Goal: Information Seeking & Learning: Check status

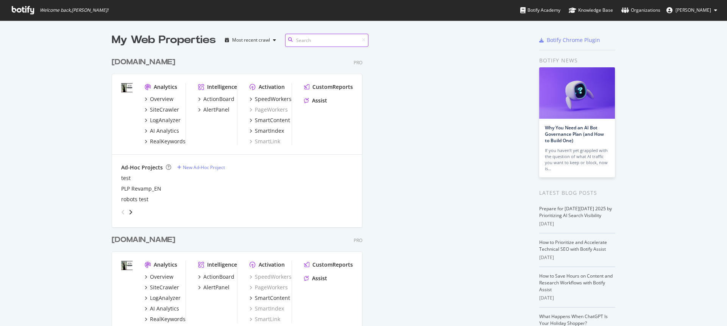
scroll to position [453, 409]
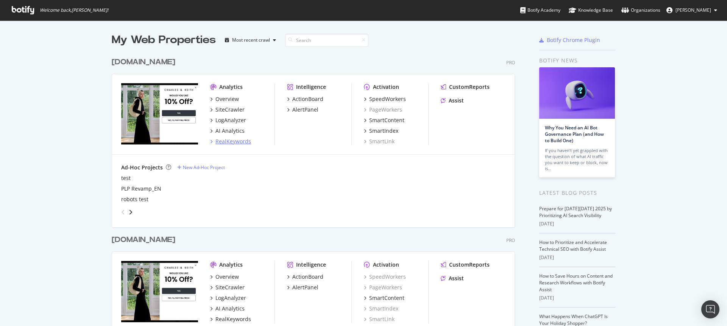
click at [156, 141] on div "RealKeywords" at bounding box center [233, 142] width 36 height 8
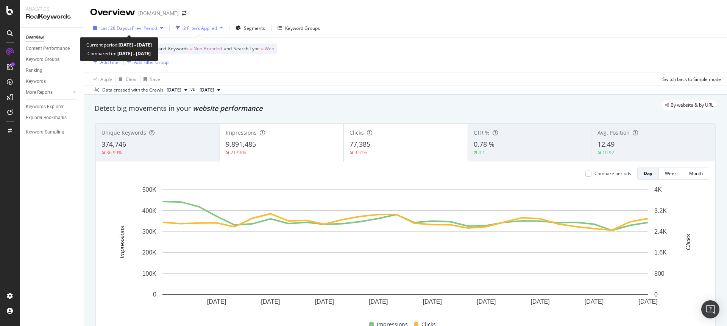
click at [156, 27] on span "vs Prev. Period" at bounding box center [142, 28] width 30 height 6
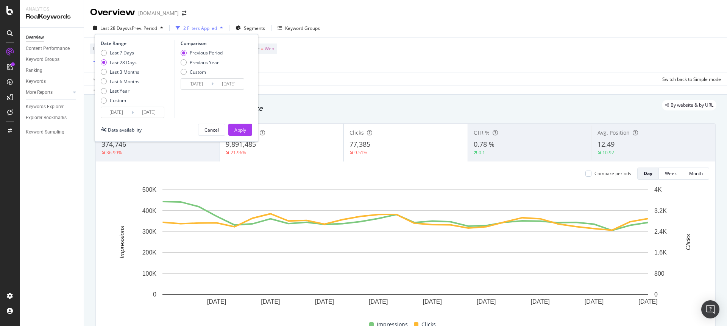
click at [156, 54] on div "Device = All and Country = All and Keywords = Non-Branded and Search Type = Web…" at bounding box center [405, 54] width 631 height 35
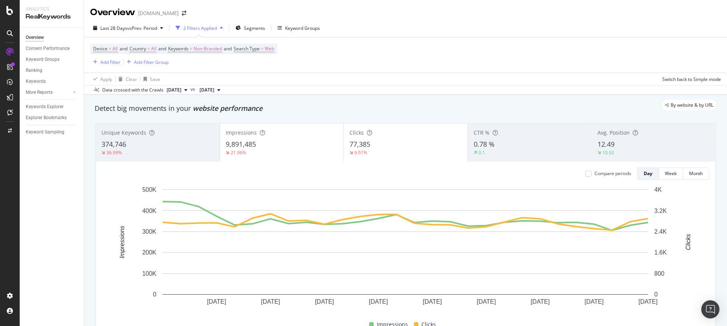
click at [156, 83] on div "Apply Clear Save Switch back to Simple mode" at bounding box center [405, 79] width 643 height 12
click at [156, 28] on span "Segments" at bounding box center [254, 28] width 21 height 6
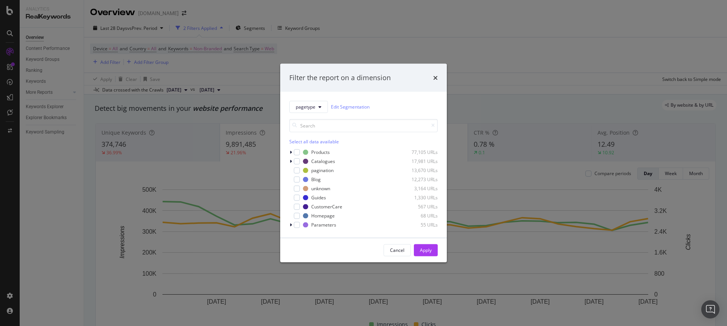
click at [156, 73] on div "Filter the report on a dimension pagetype Edit Segmentation Select all data ava…" at bounding box center [363, 163] width 727 height 326
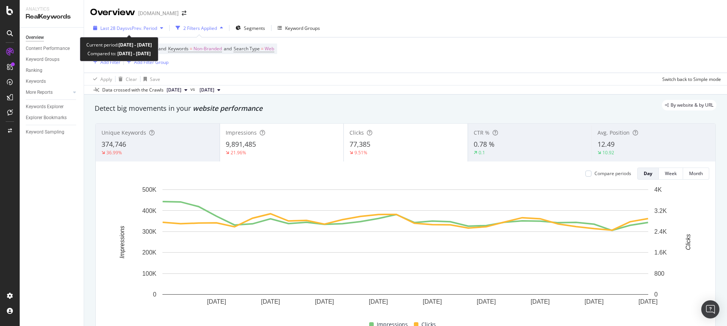
click at [140, 31] on span "vs Prev. Period" at bounding box center [142, 28] width 30 height 6
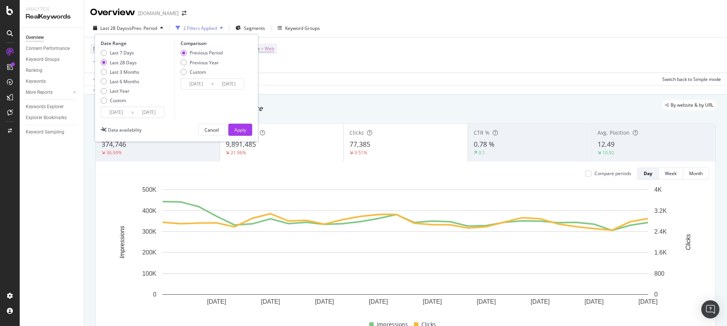
click at [140, 114] on input "2025/10/05" at bounding box center [149, 112] width 30 height 11
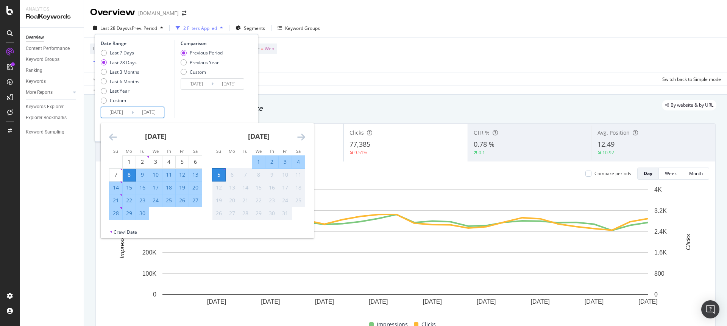
click at [156, 67] on div "Device = All and Country = All and Keywords = Non-Branded and Search Type = Web…" at bounding box center [405, 54] width 631 height 35
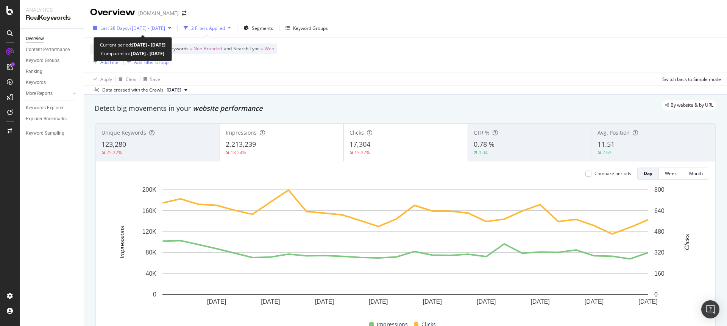
click at [159, 28] on span "vs [DATE] - [DATE]" at bounding box center [146, 28] width 38 height 6
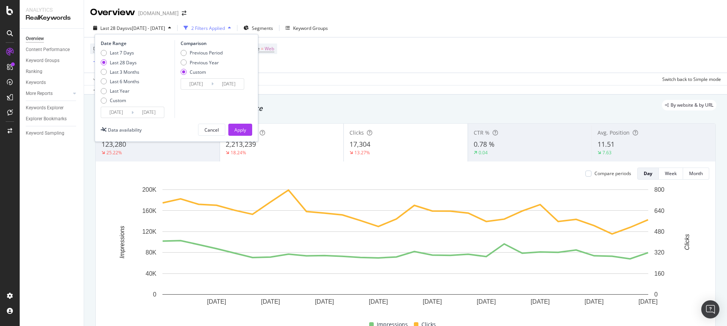
click at [147, 113] on input "[DATE]" at bounding box center [149, 112] width 30 height 11
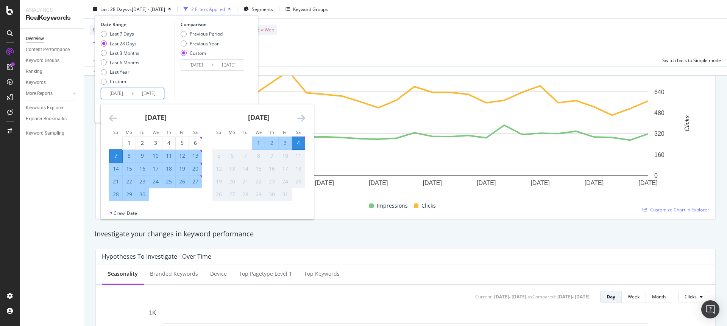
scroll to position [125, 0]
